Goal: Task Accomplishment & Management: Use online tool/utility

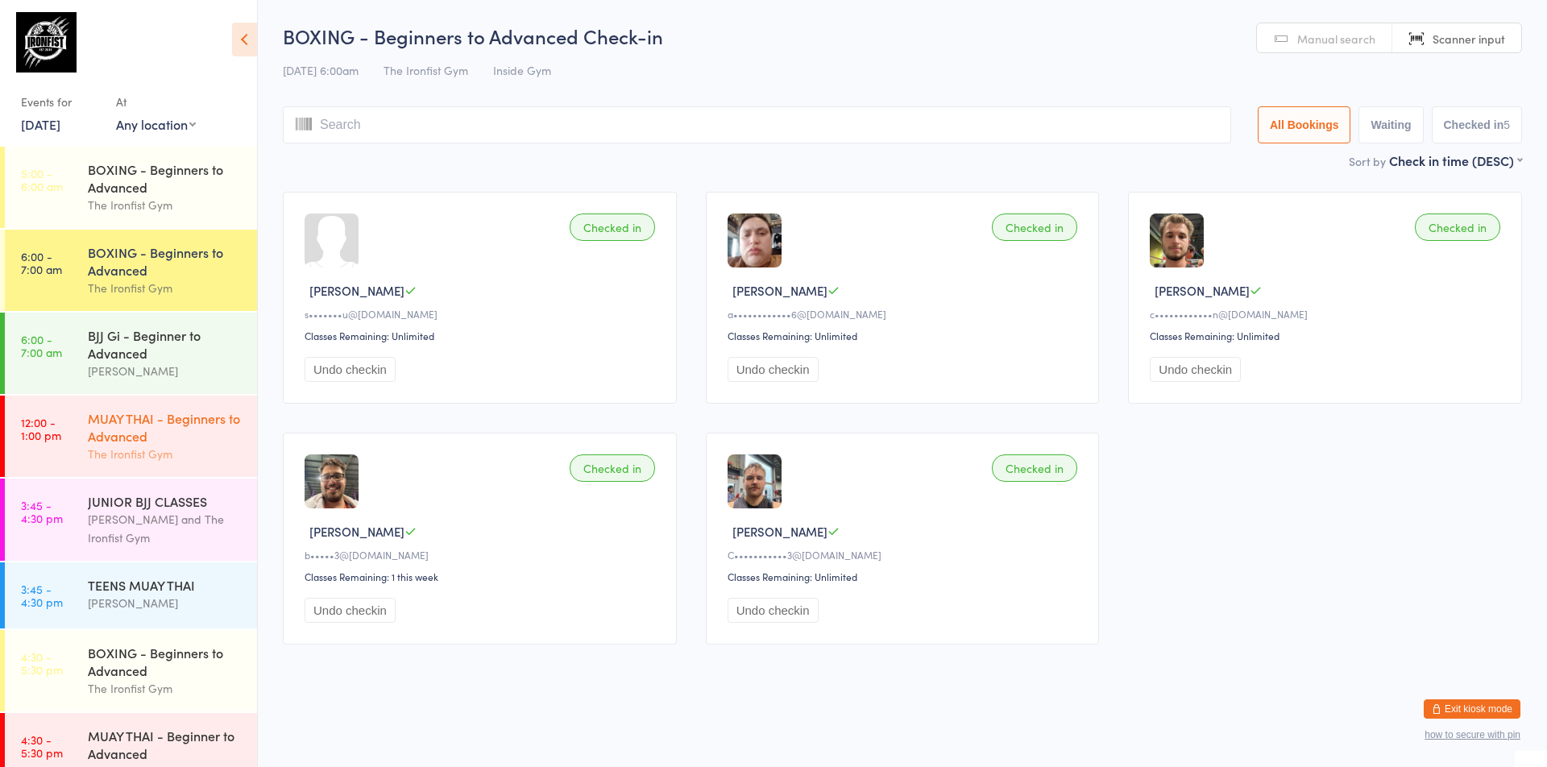
click at [158, 426] on div "MUAY THAI - Beginners to Advanced" at bounding box center [166, 426] width 156 height 35
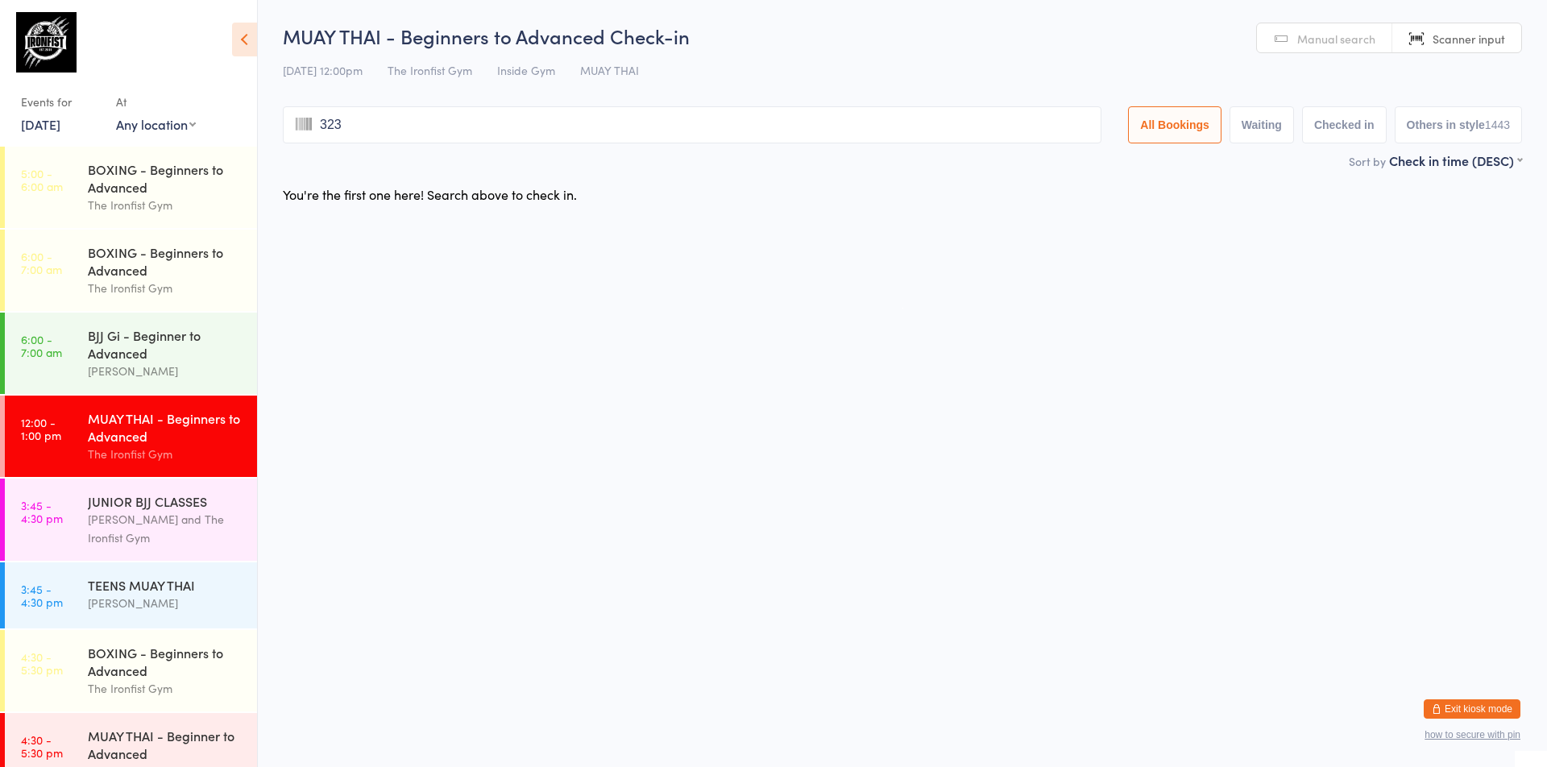
type input "3233"
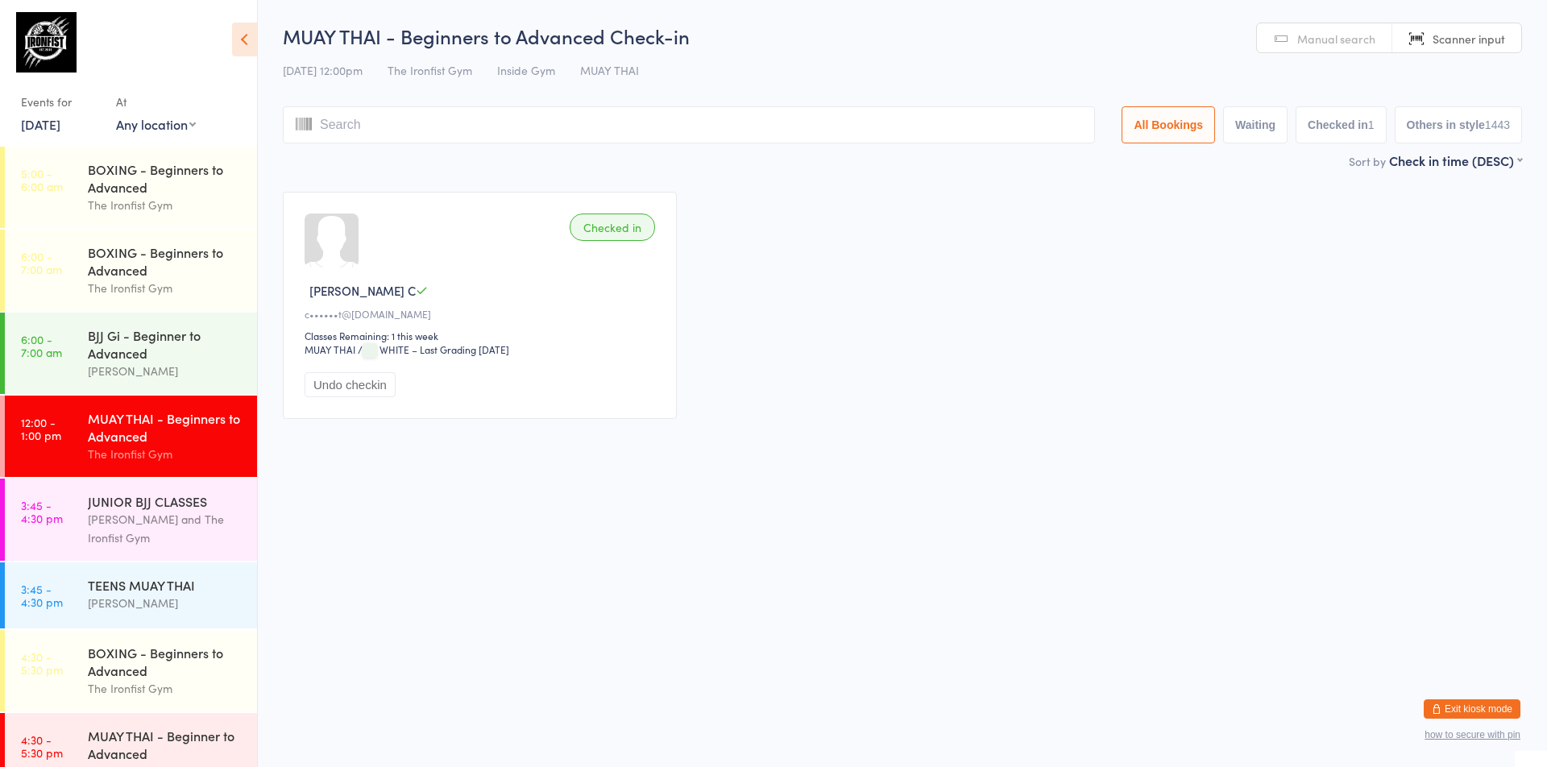
click at [123, 437] on div "MUAY THAI - Beginners to Advanced" at bounding box center [166, 426] width 156 height 35
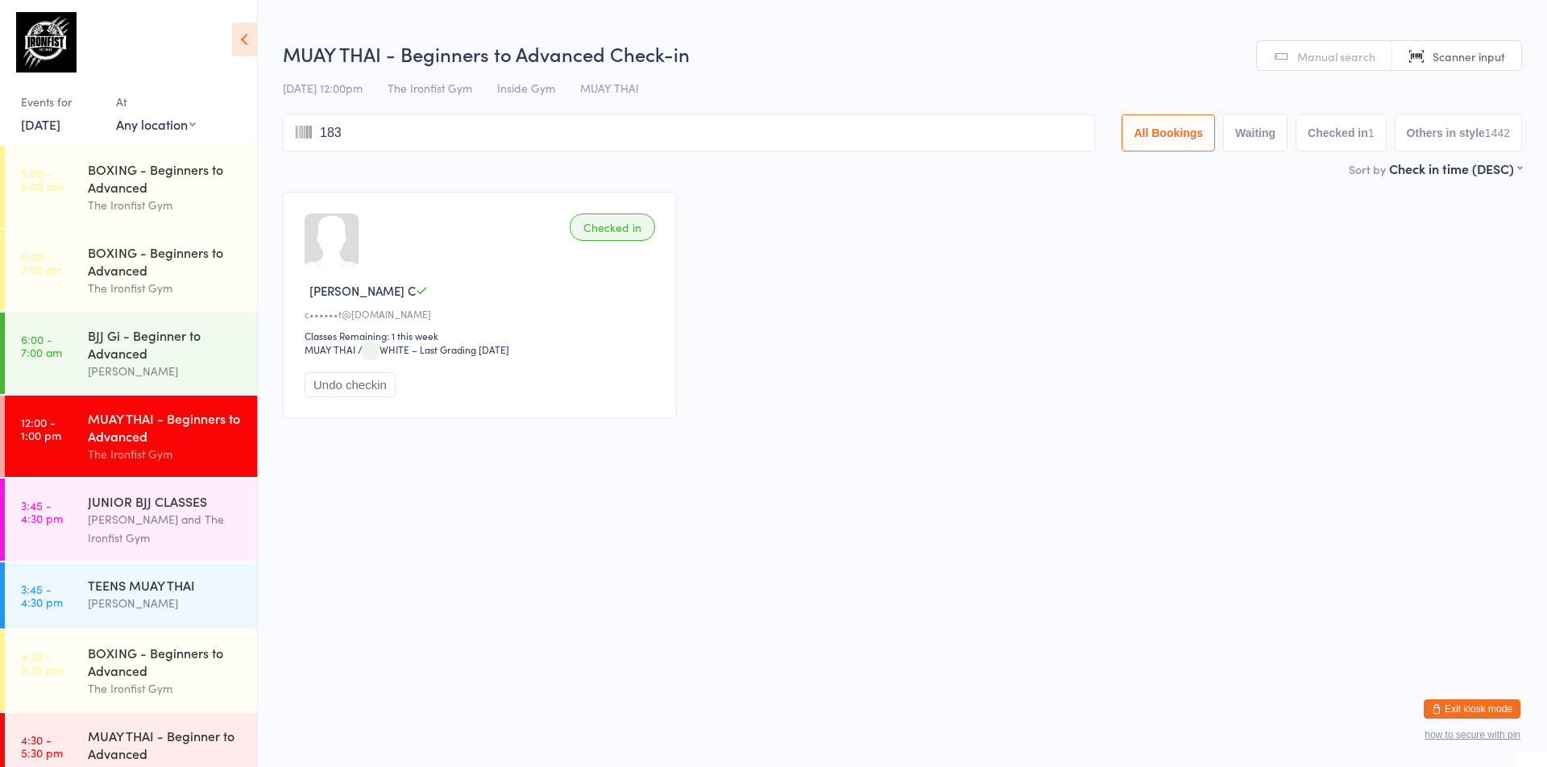
type input "1838"
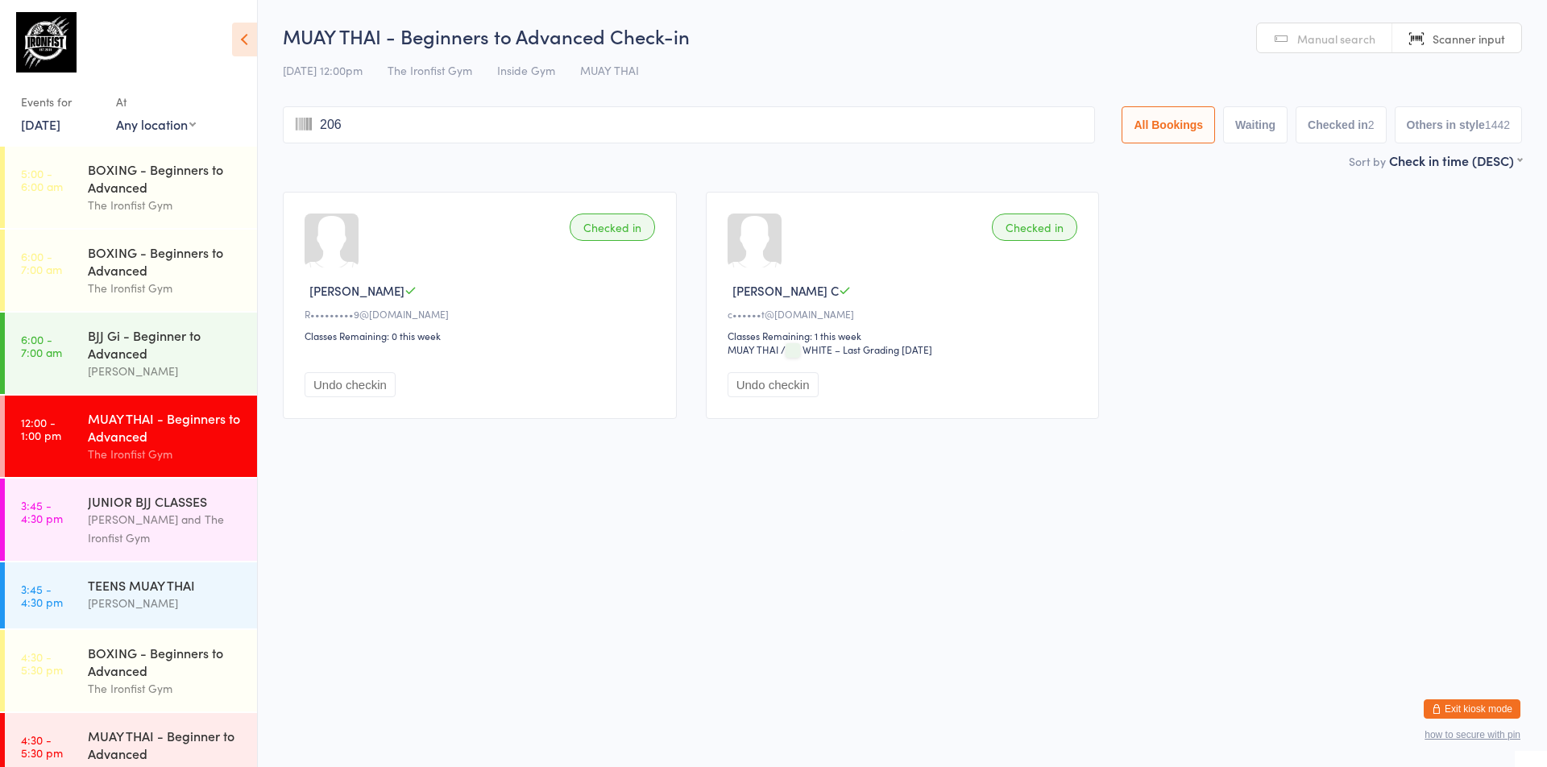
type input "2060"
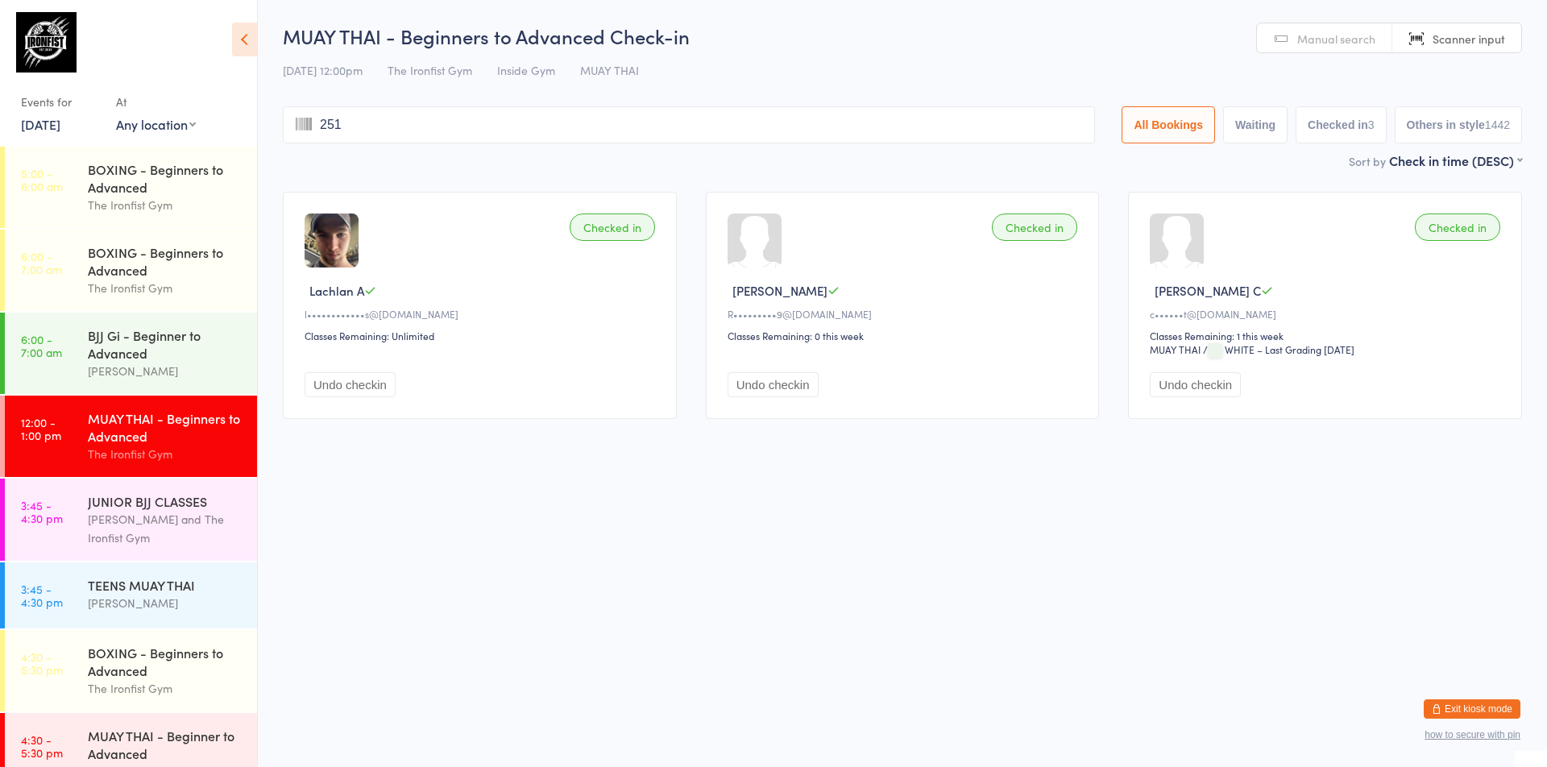
type input "2513"
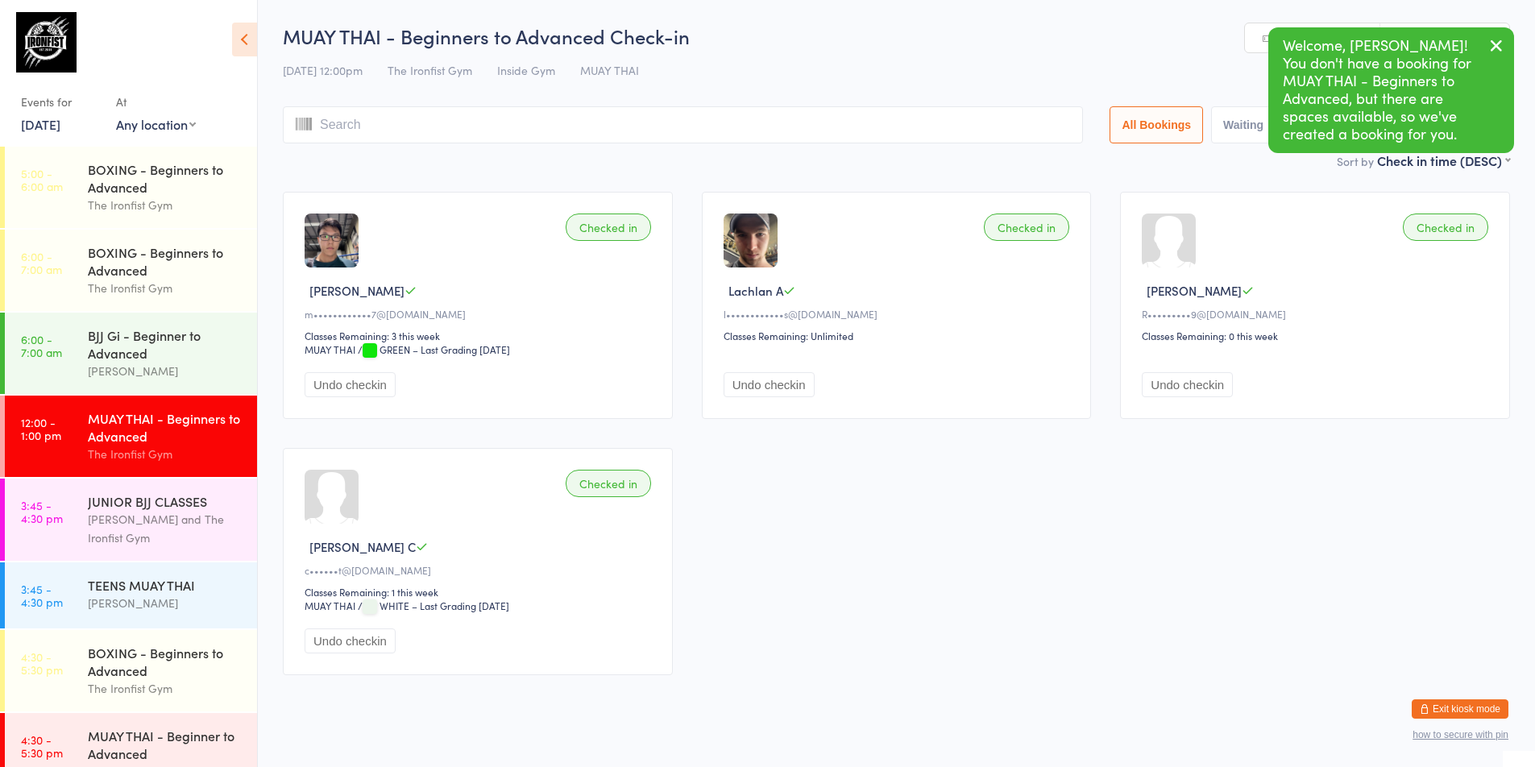
drag, startPoint x: 307, startPoint y: 538, endPoint x: 1020, endPoint y: 622, distance: 718.2
click at [1020, 622] on div "Checked in [PERSON_NAME] W m••••••••••••7@[DOMAIN_NAME] Classes Remaining: 3 th…" at bounding box center [896, 433] width 1257 height 513
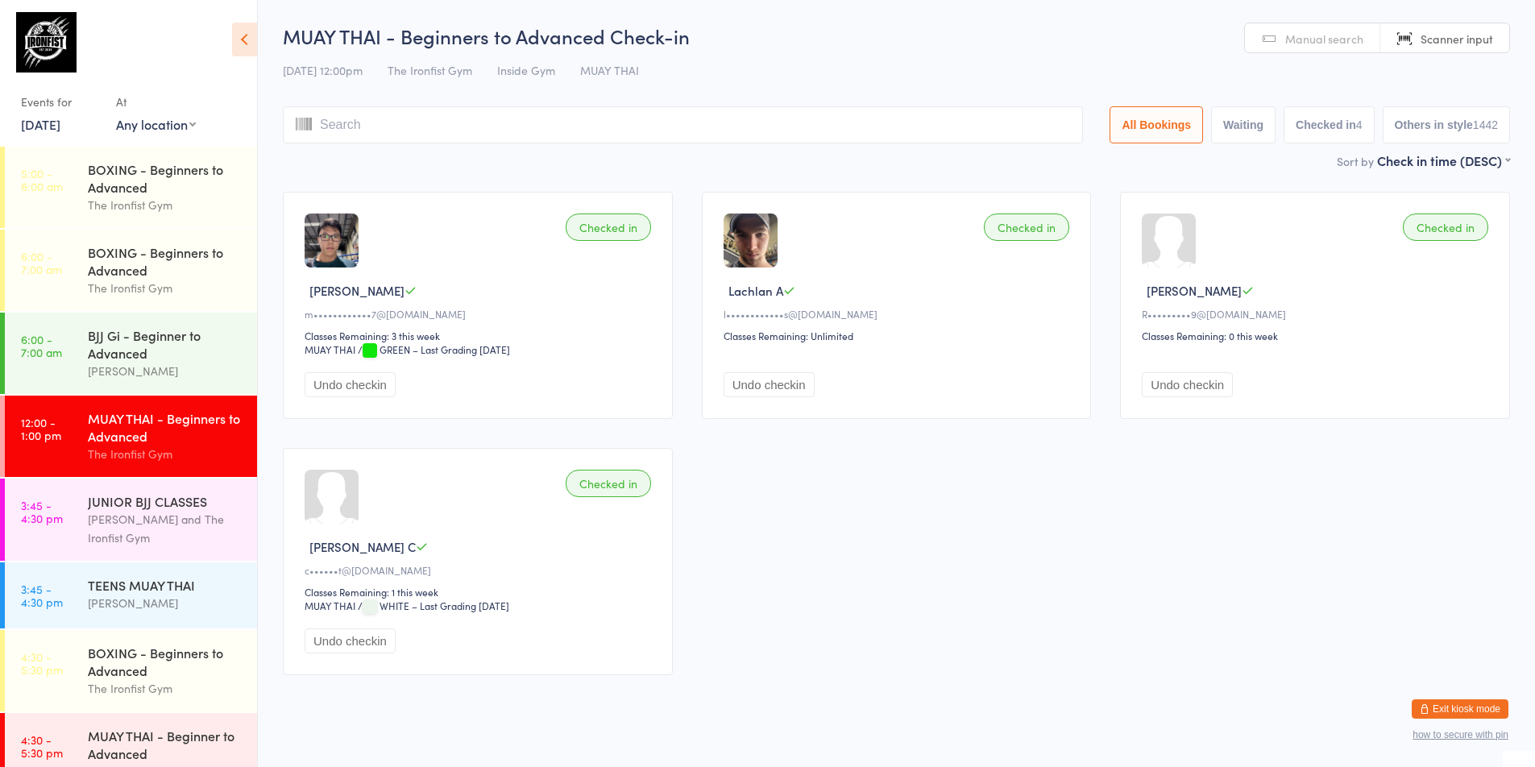
click at [768, 645] on div "Checked in [PERSON_NAME] W m••••••••••••7@[DOMAIN_NAME] Classes Remaining: 3 th…" at bounding box center [896, 433] width 1257 height 513
